Goal: Task Accomplishment & Management: Manage account settings

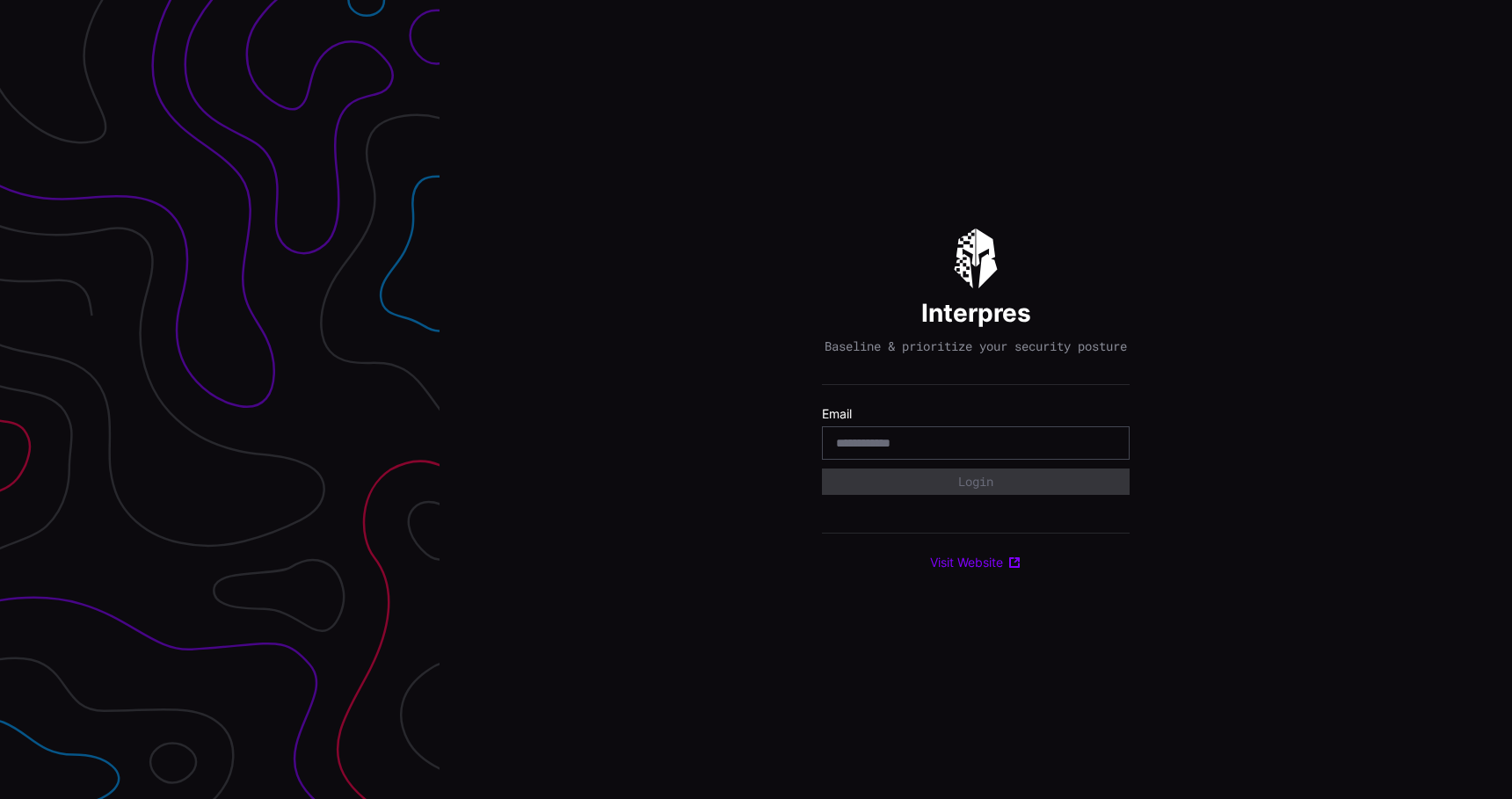
type input "**********"
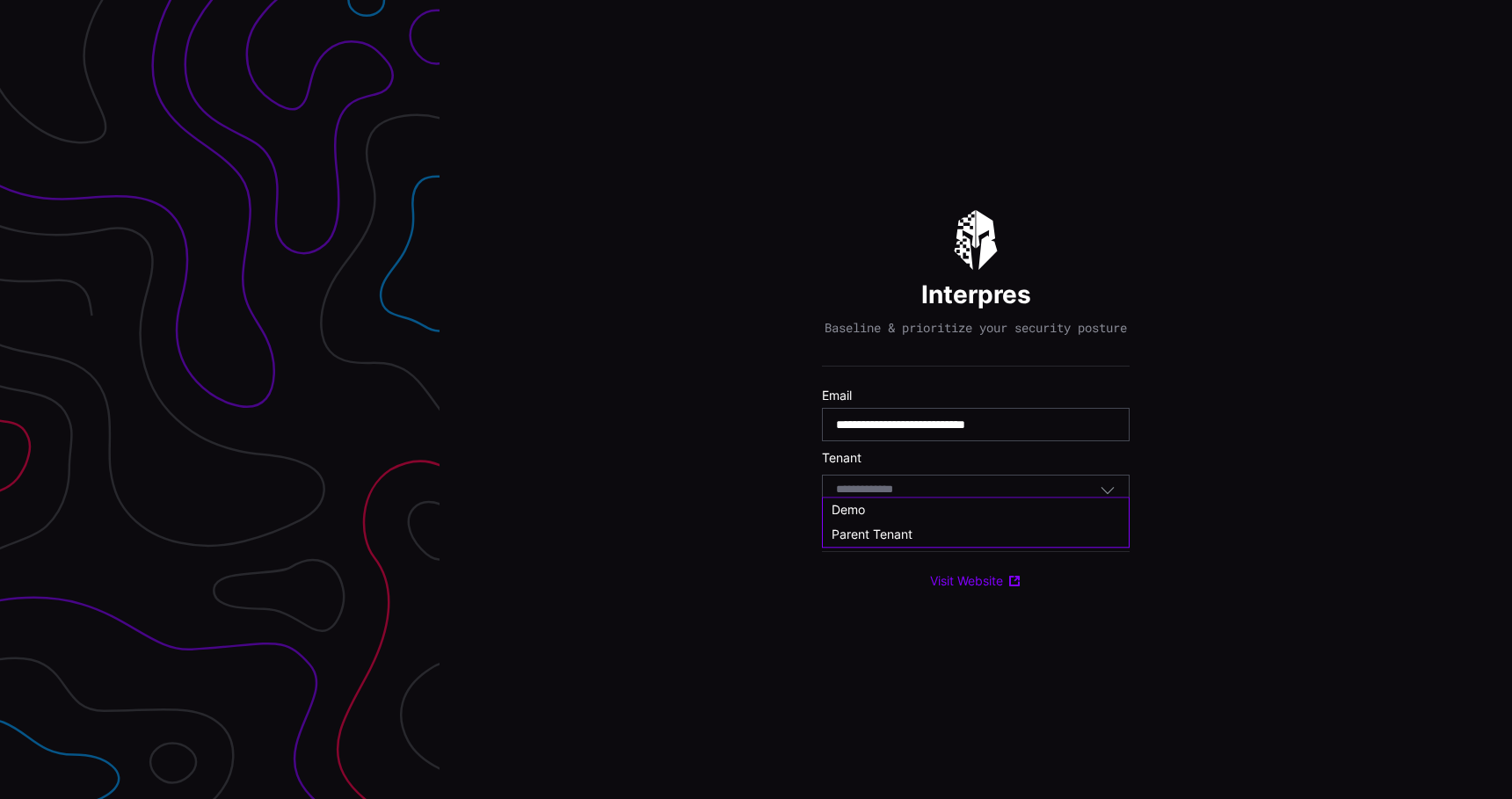
click at [883, 498] on input at bounding box center [881, 490] width 91 height 15
click at [930, 542] on div "Parent Tenant" at bounding box center [975, 550] width 289 height 16
click at [925, 504] on div "Select Tenant" at bounding box center [975, 489] width 307 height 30
